Goal: Find specific page/section: Find specific page/section

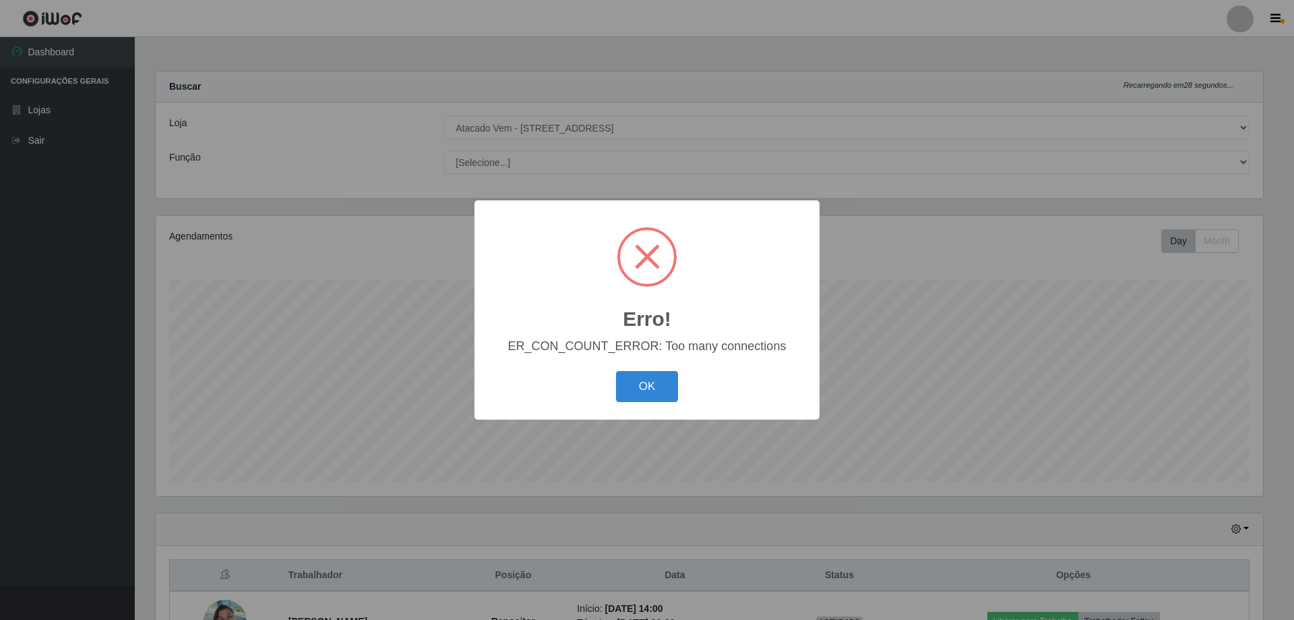
select select "461"
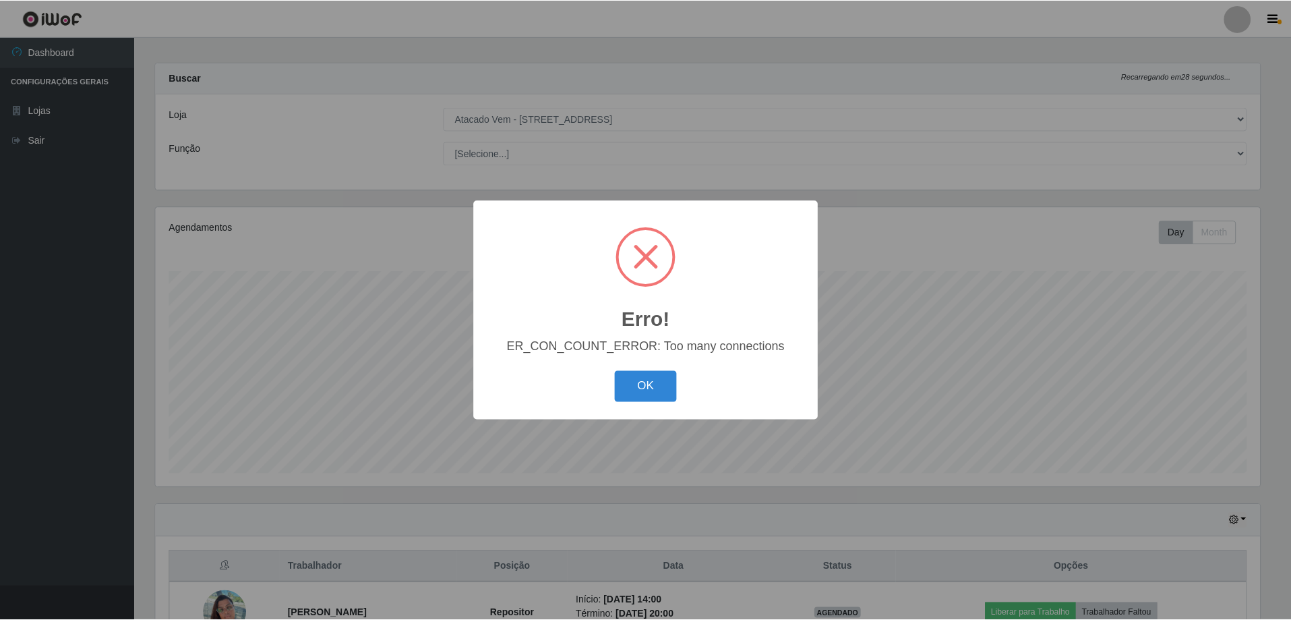
scroll to position [280, 1108]
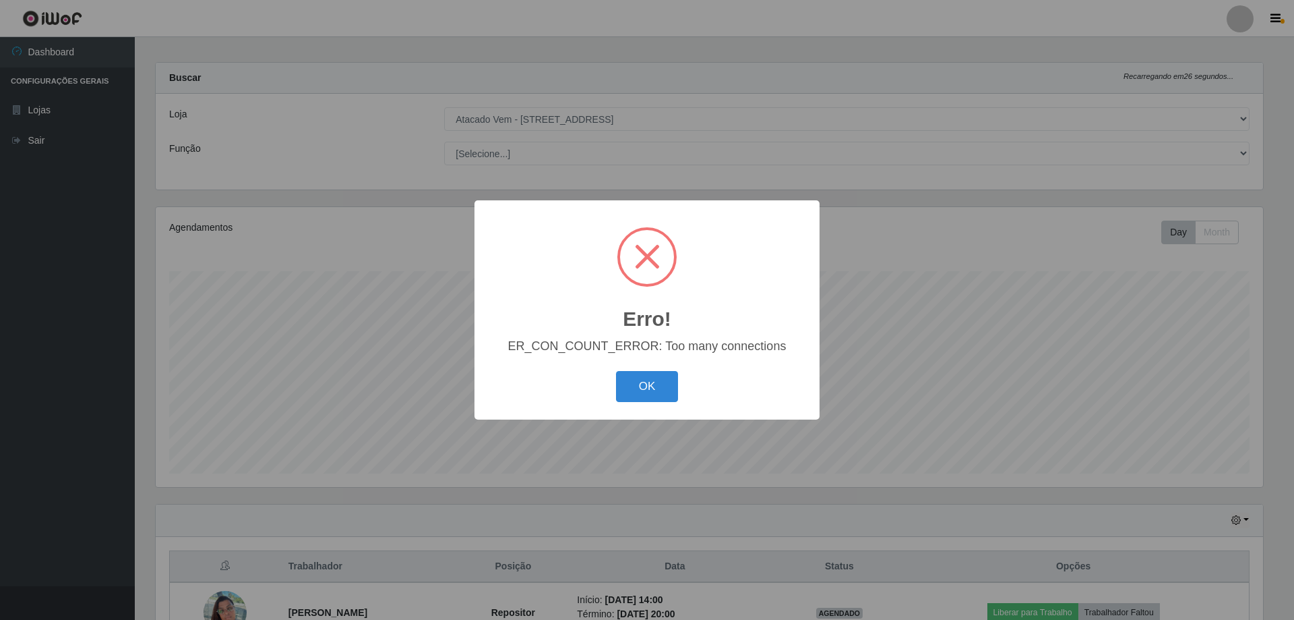
click at [668, 381] on button "OK" at bounding box center [647, 387] width 63 height 32
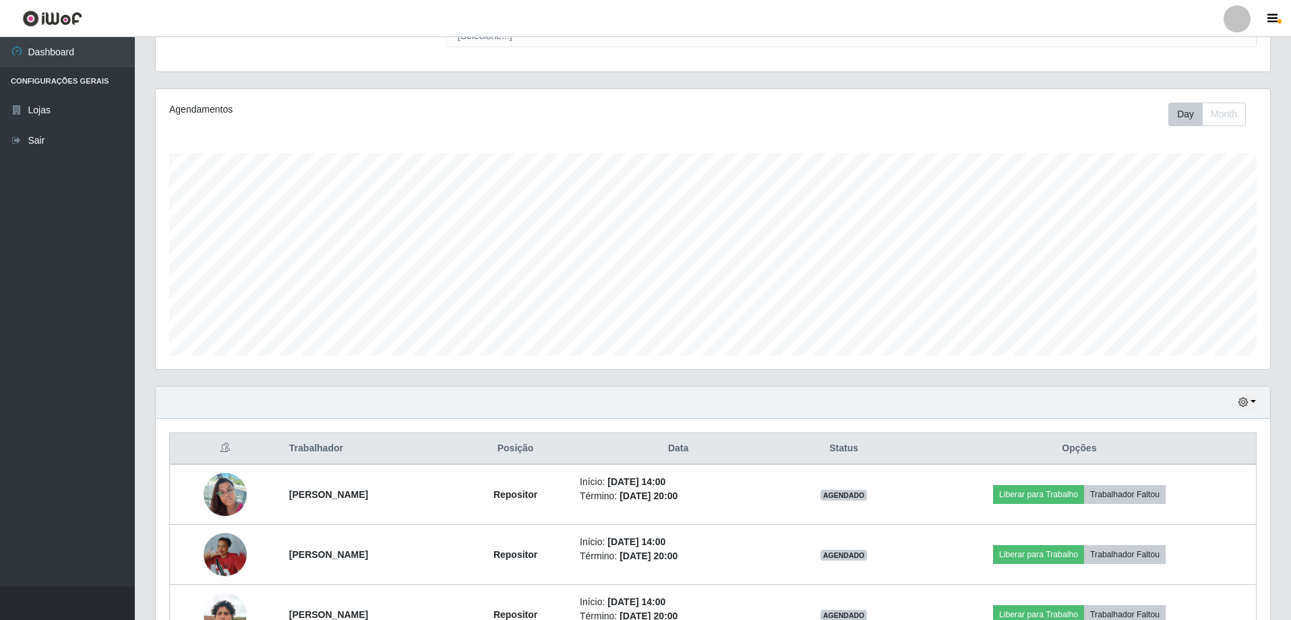
scroll to position [276, 0]
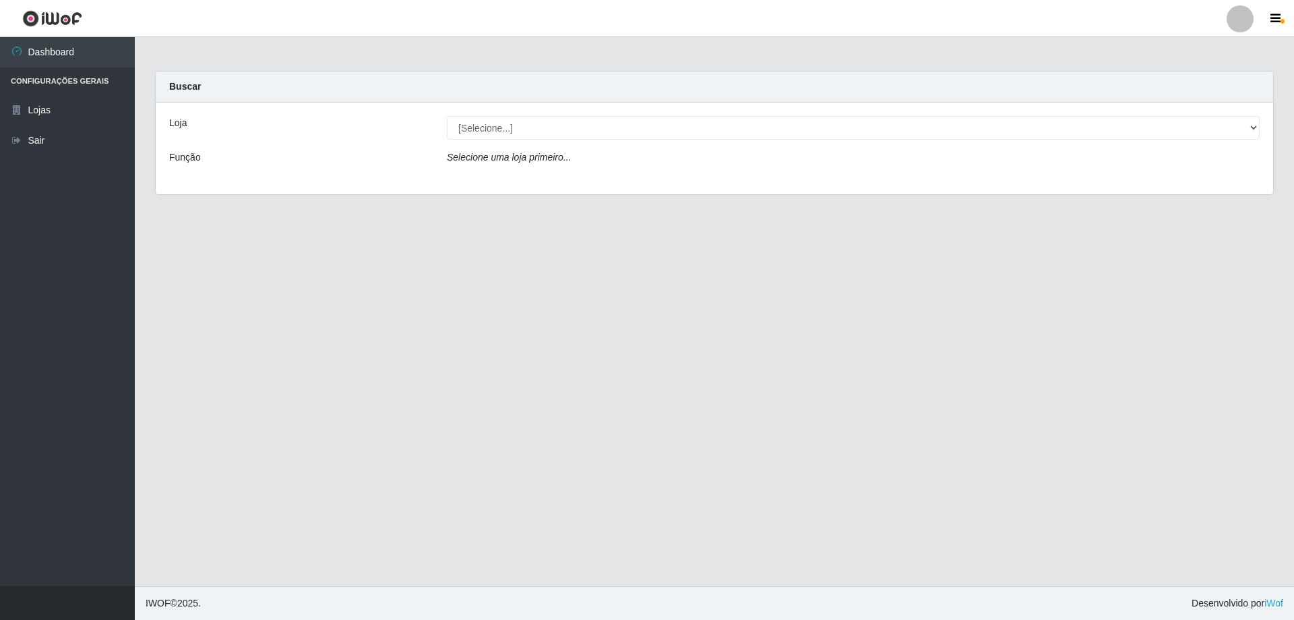
click at [687, 115] on div "Loja [Selecione...] Atacado Vem - Loja 47 Jardim Limoeiro Função Selecione uma …" at bounding box center [715, 148] width 1118 height 92
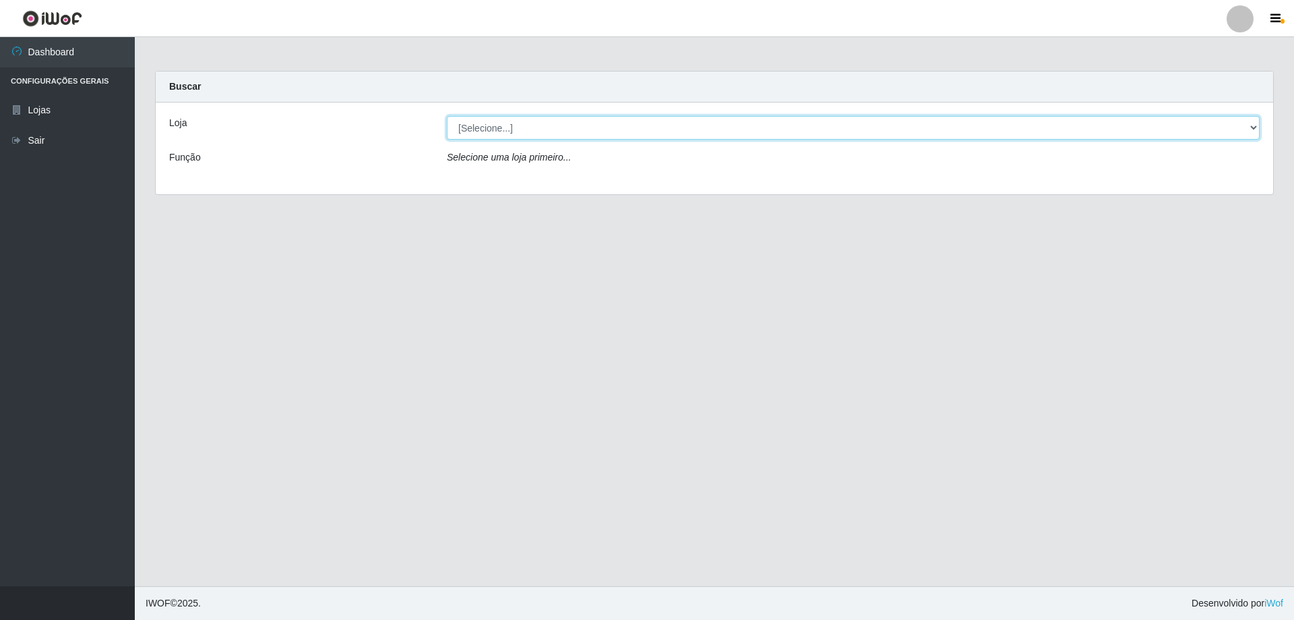
click at [671, 136] on select "[Selecione...] Atacado Vem - [STREET_ADDRESS]" at bounding box center [853, 128] width 813 height 24
click at [1246, 131] on select "[Selecione...] Atacado Vem - [STREET_ADDRESS]" at bounding box center [853, 128] width 813 height 24
select select "461"
click at [447, 116] on select "[Selecione...] Atacado Vem - [STREET_ADDRESS]" at bounding box center [853, 128] width 813 height 24
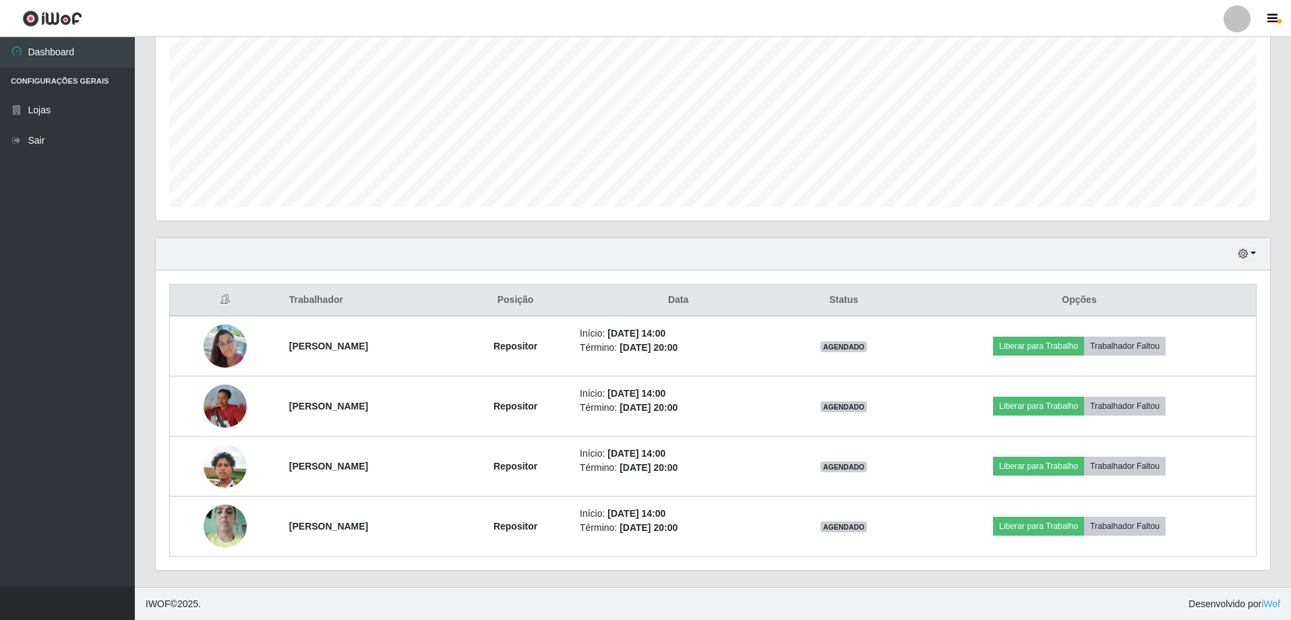
scroll to position [276, 0]
